Goal: Task Accomplishment & Management: Use online tool/utility

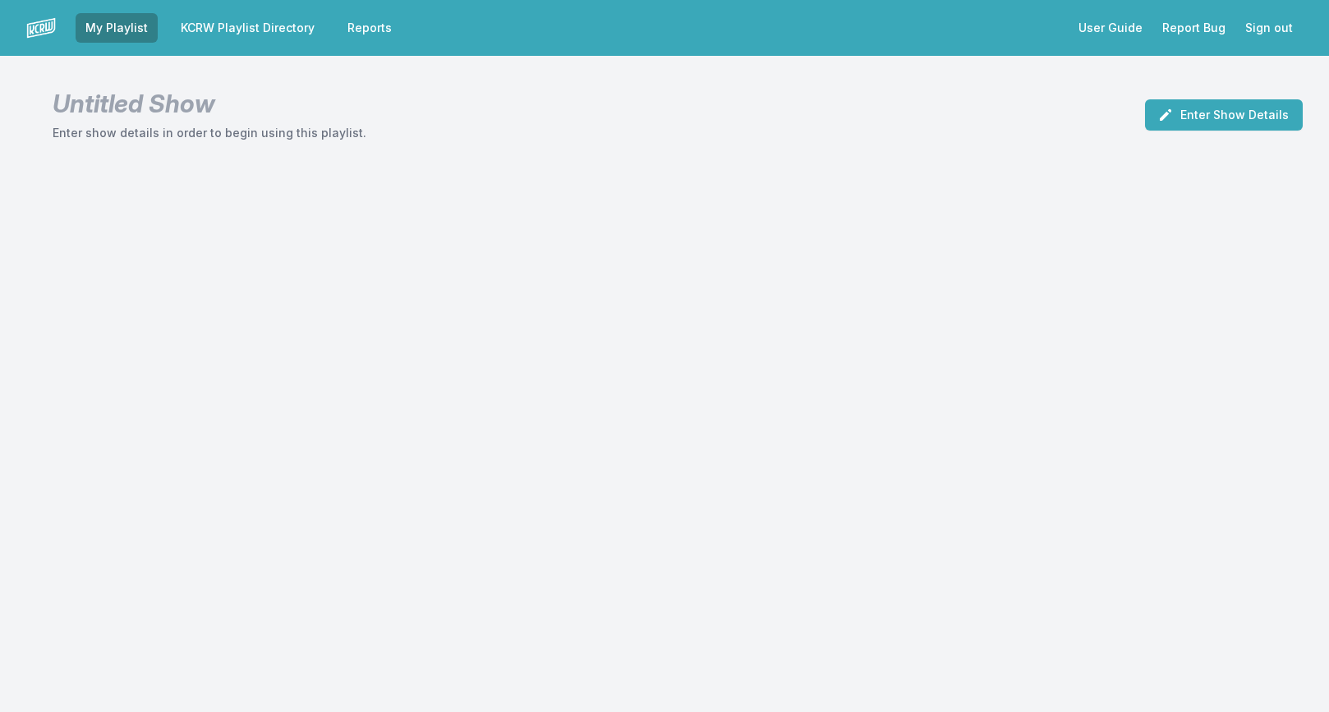
click at [225, 30] on link "KCRW Playlist Directory" at bounding box center [248, 28] width 154 height 30
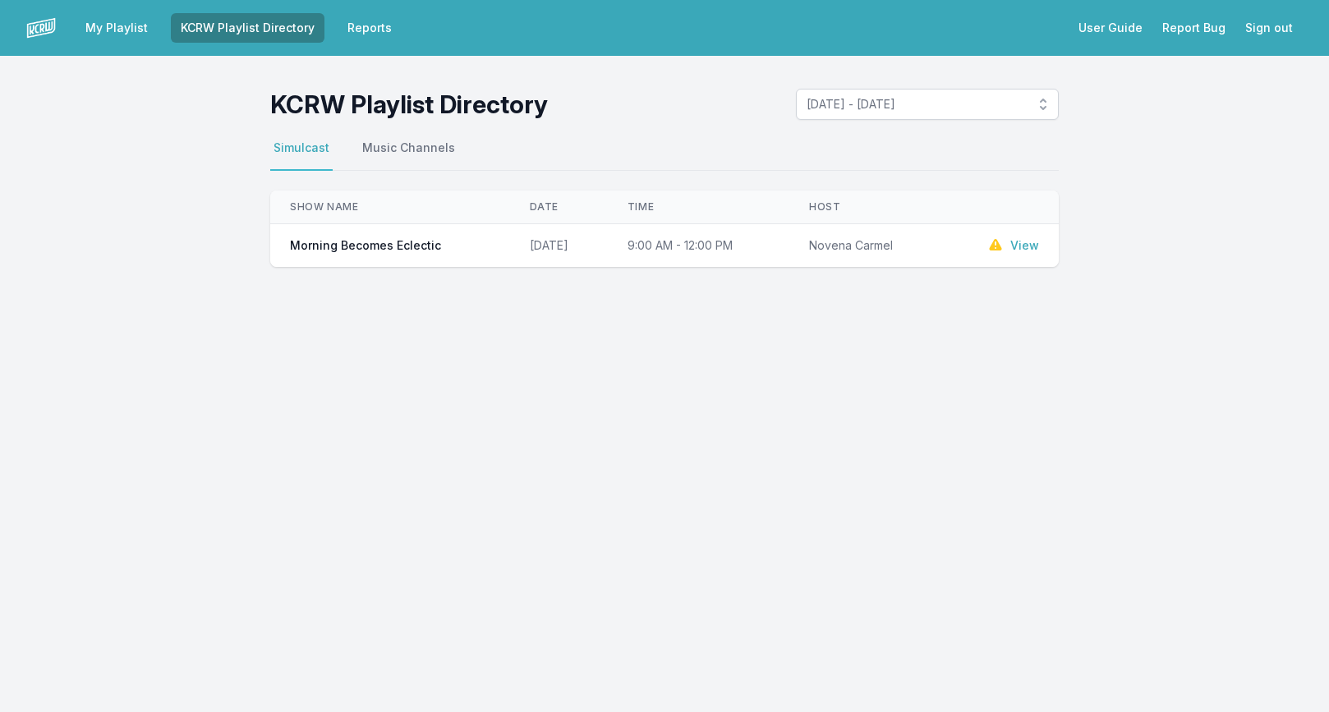
click at [355, 27] on link "Reports" at bounding box center [370, 28] width 64 height 30
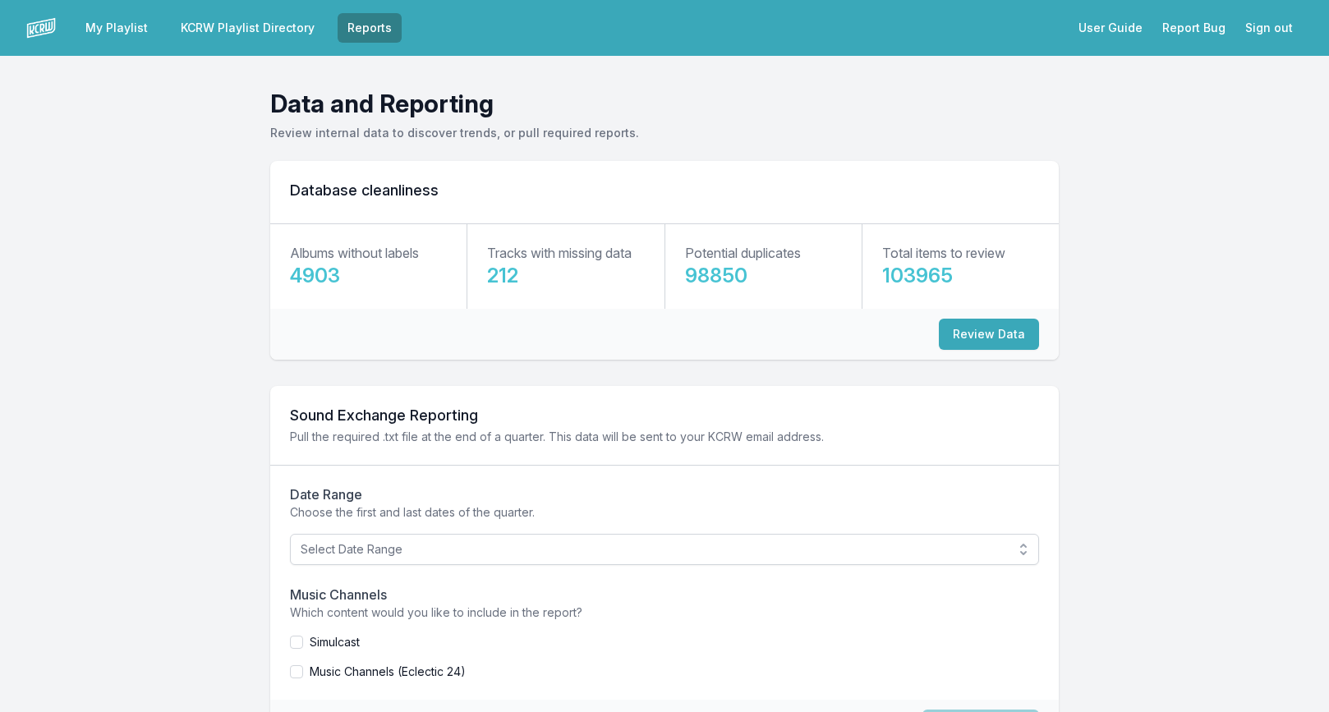
scroll to position [81, 0]
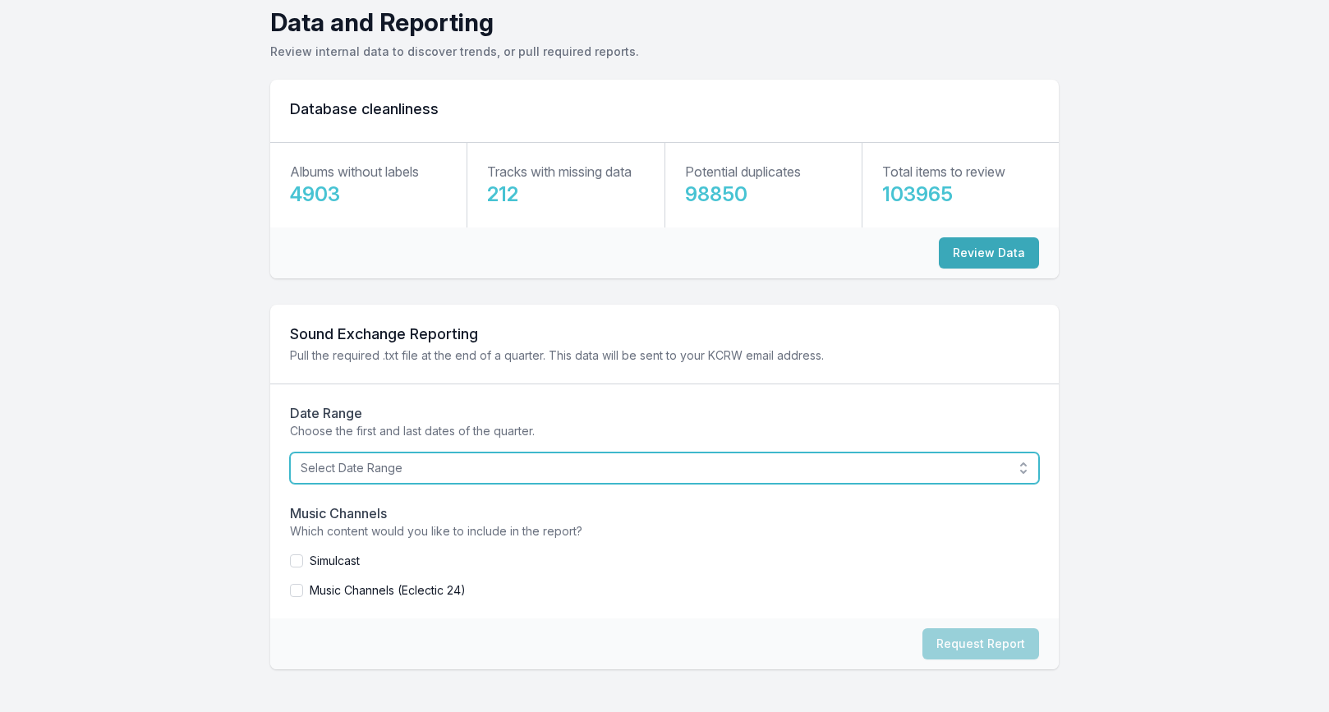
click at [389, 476] on span "Select Date Range" at bounding box center [653, 468] width 705 height 16
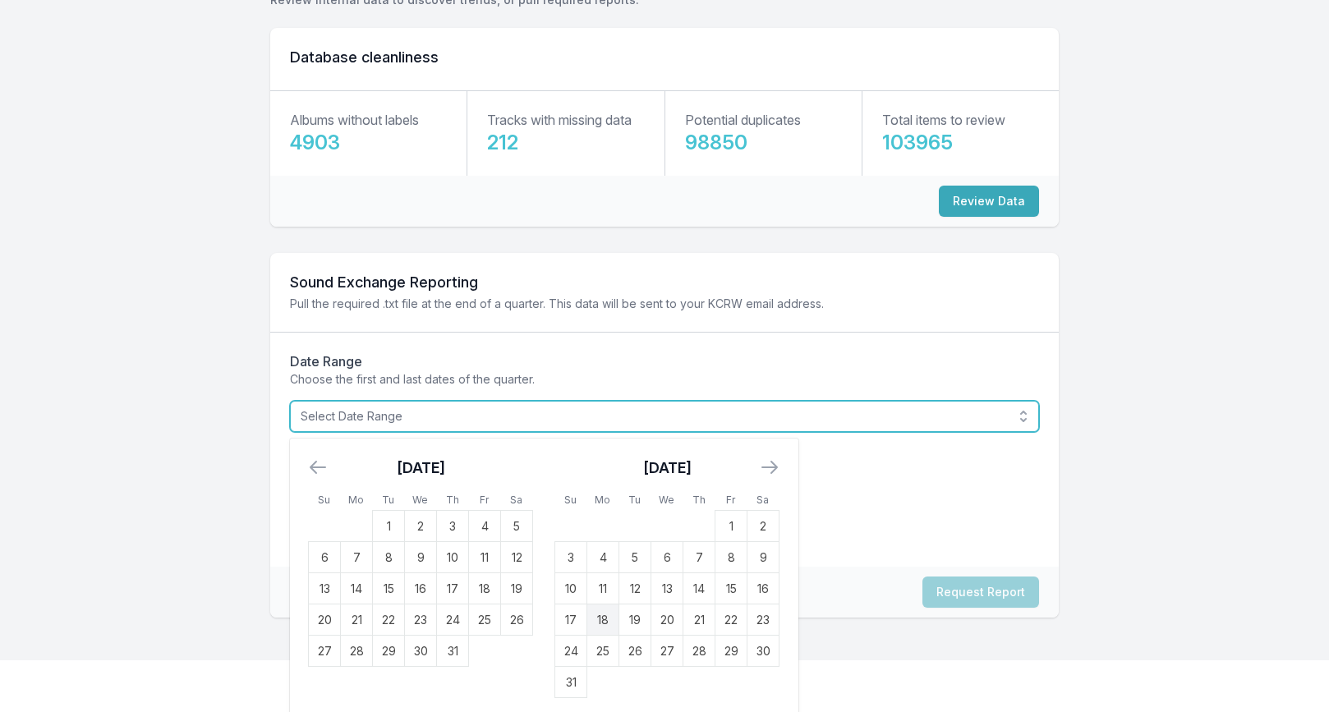
scroll to position [138, 0]
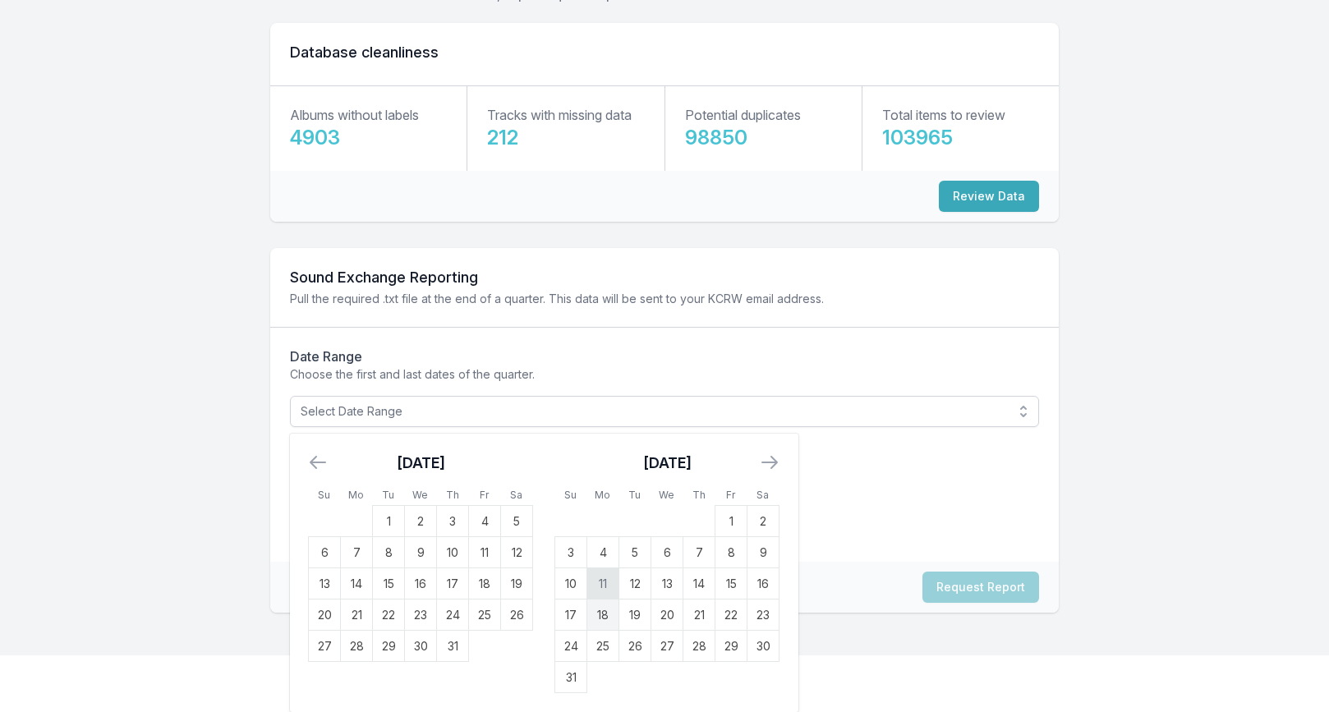
click at [606, 579] on td "11" at bounding box center [603, 583] width 32 height 31
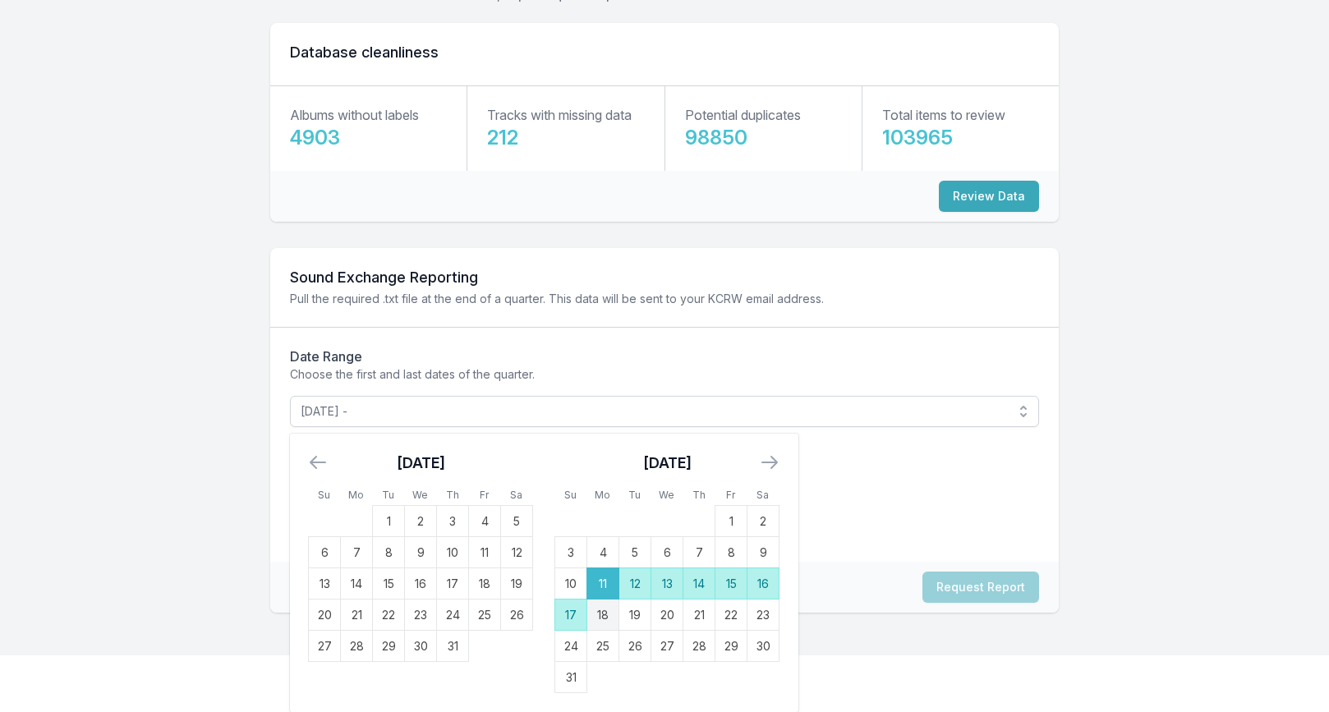
click at [573, 612] on td "17" at bounding box center [571, 615] width 32 height 31
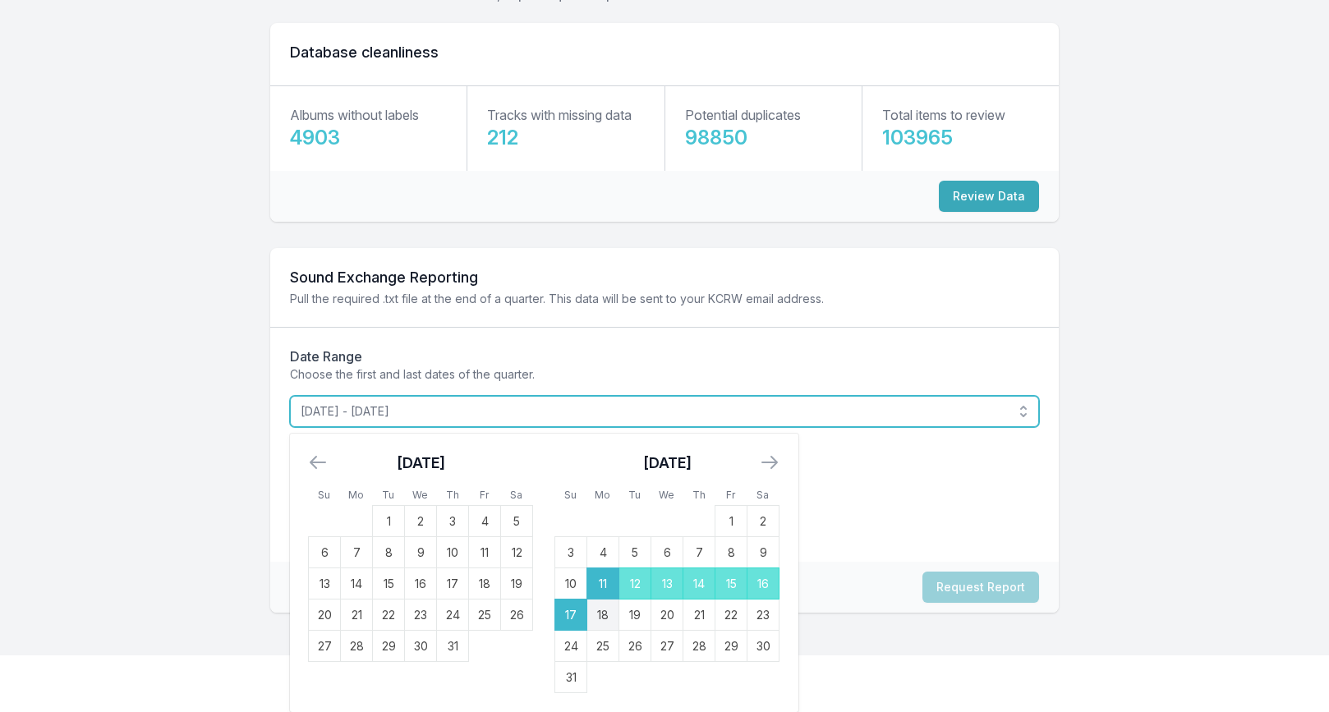
click at [555, 410] on span "[DATE] - [DATE]" at bounding box center [653, 411] width 705 height 16
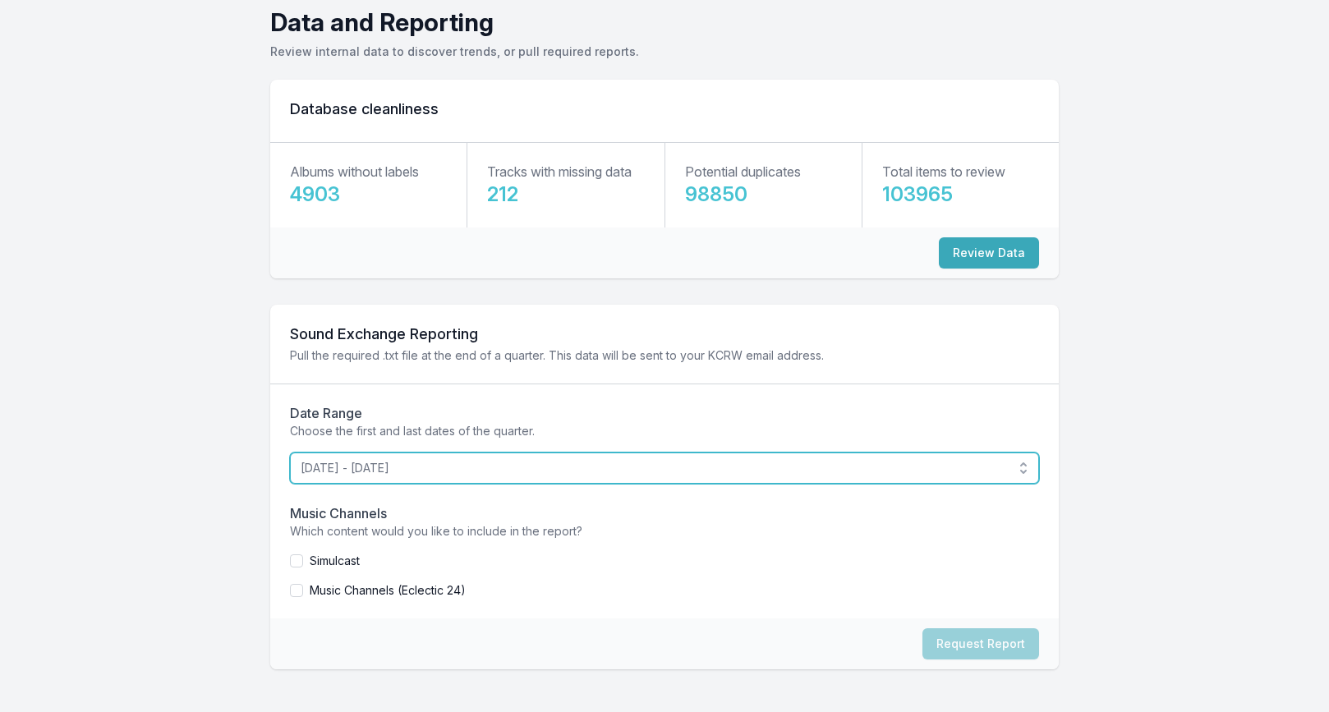
scroll to position [81, 0]
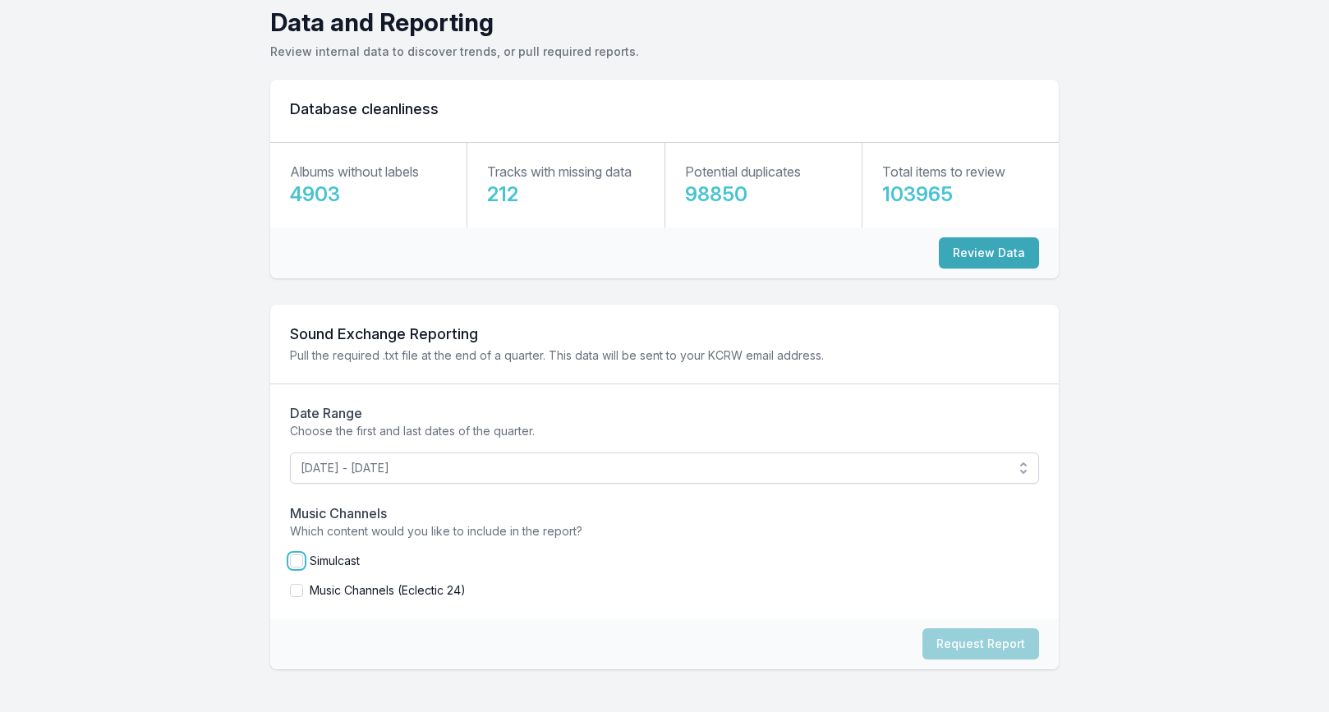
click at [299, 561] on input "checkbox" at bounding box center [296, 560] width 13 height 13
click at [964, 643] on button "Request Report" at bounding box center [980, 644] width 117 height 31
checkbox input "false"
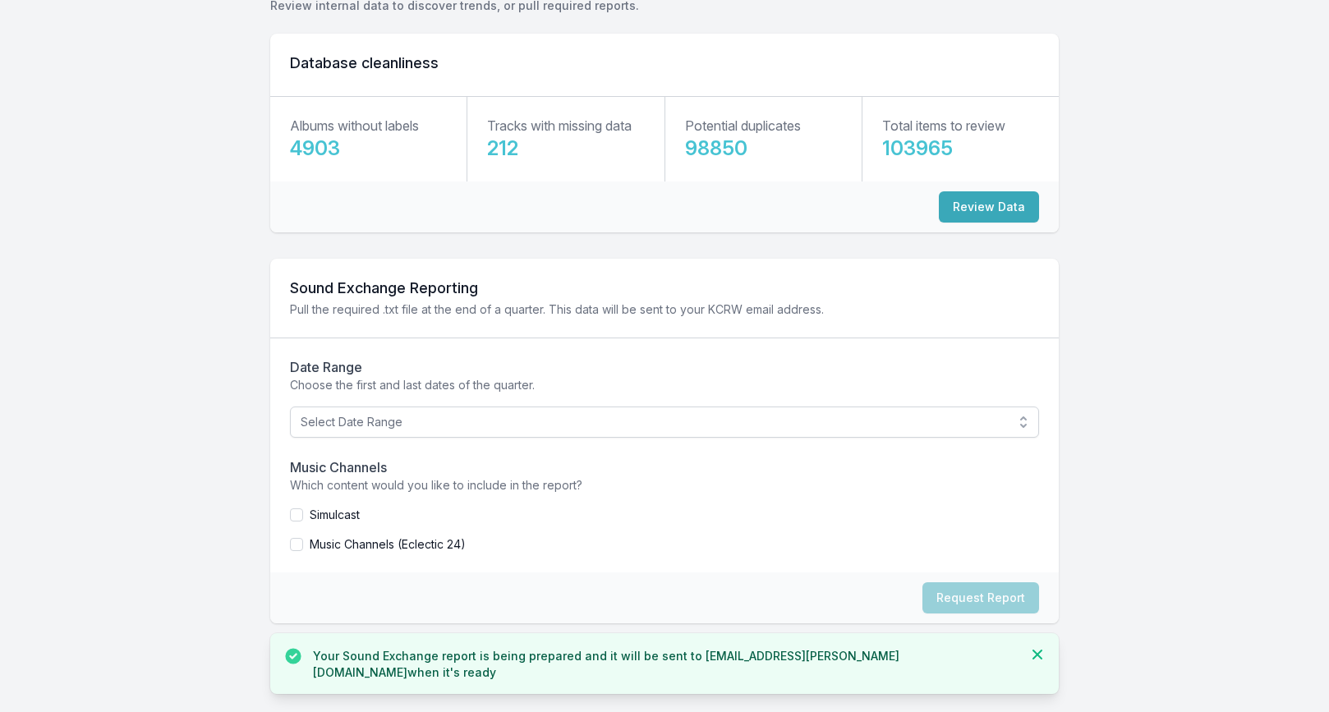
scroll to position [0, 0]
